Goal: Information Seeking & Learning: Learn about a topic

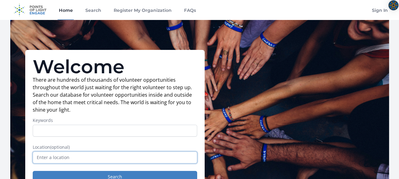
click at [136, 156] on input "text" at bounding box center [115, 157] width 164 height 12
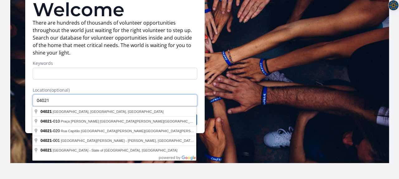
scroll to position [73, 0]
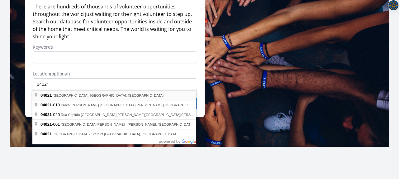
type input "[GEOGRAPHIC_DATA], [GEOGRAPHIC_DATA]"
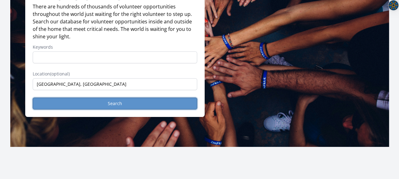
click at [65, 98] on button "Search" at bounding box center [115, 104] width 164 height 12
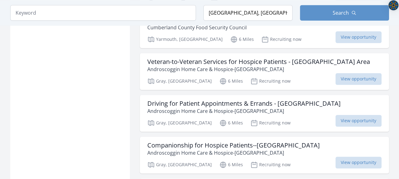
scroll to position [716, 0]
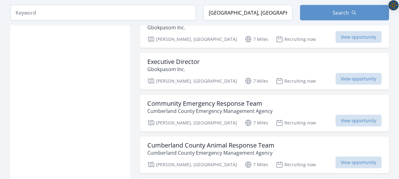
scroll to position [1145, 0]
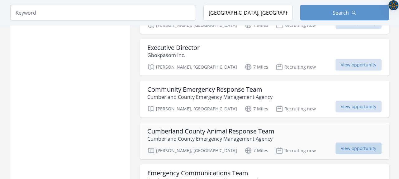
click at [345, 142] on span "View opportunity" at bounding box center [358, 148] width 46 height 12
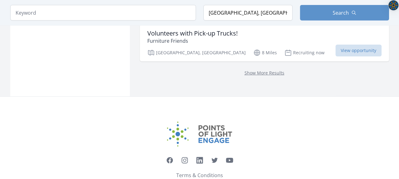
scroll to position [1714, 0]
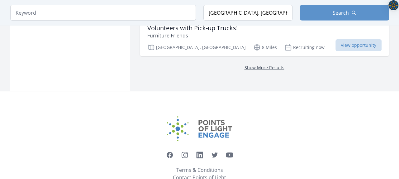
click at [259, 64] on link "Show More Results" at bounding box center [265, 67] width 40 height 6
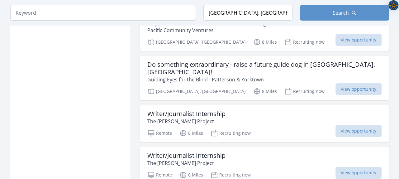
scroll to position [2147, 0]
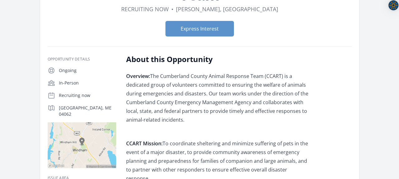
scroll to position [76, 0]
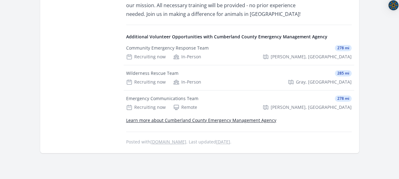
scroll to position [496, 0]
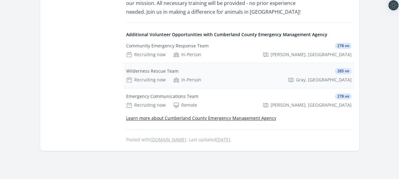
click at [165, 68] on div "Wilderness Rescue Team" at bounding box center [152, 71] width 52 height 6
click at [172, 93] on div "Emergency Communications Team" at bounding box center [162, 96] width 72 height 6
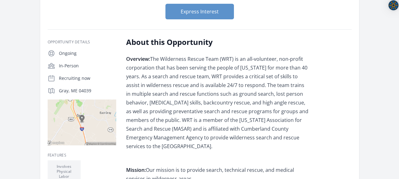
scroll to position [80, 0]
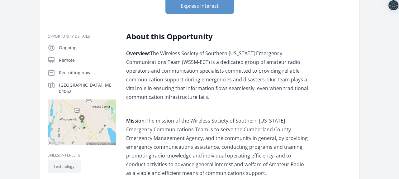
scroll to position [85, 0]
